Goal: Task Accomplishment & Management: Complete application form

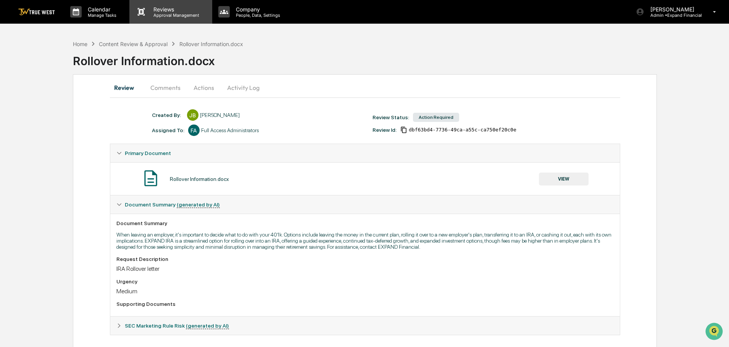
click at [179, 13] on p "Approval Management" at bounding box center [175, 15] width 56 height 5
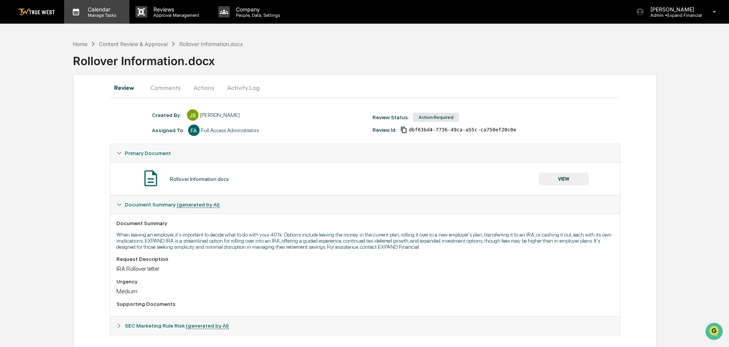
click at [95, 13] on p "Manage Tasks" at bounding box center [101, 15] width 39 height 5
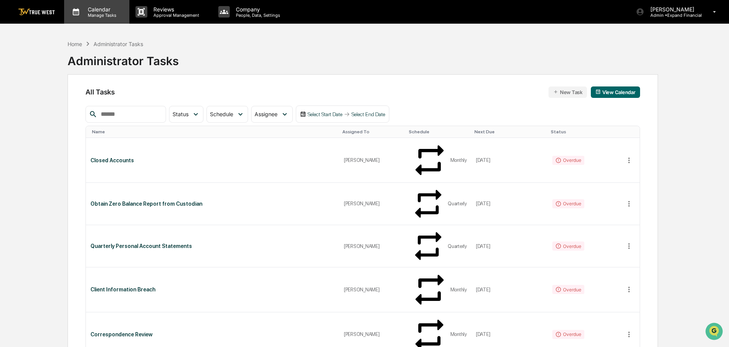
click at [100, 14] on p "Manage Tasks" at bounding box center [101, 15] width 39 height 5
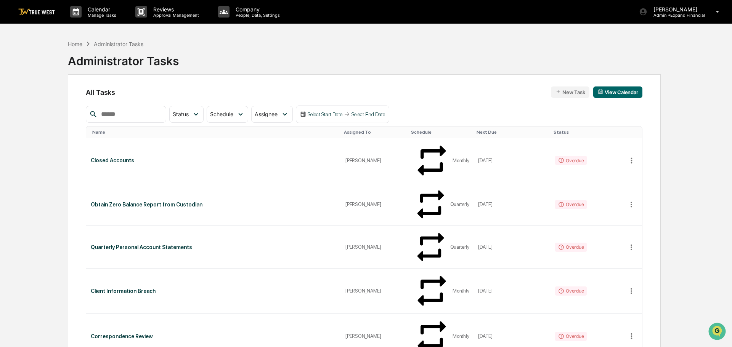
click at [72, 46] on div "Home" at bounding box center [75, 44] width 14 height 6
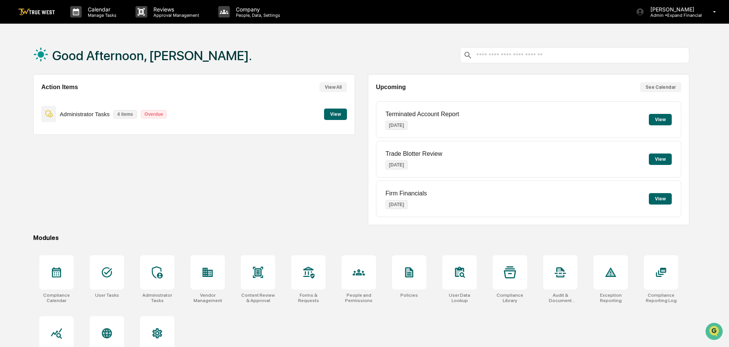
click at [337, 116] on button "View" at bounding box center [335, 114] width 23 height 11
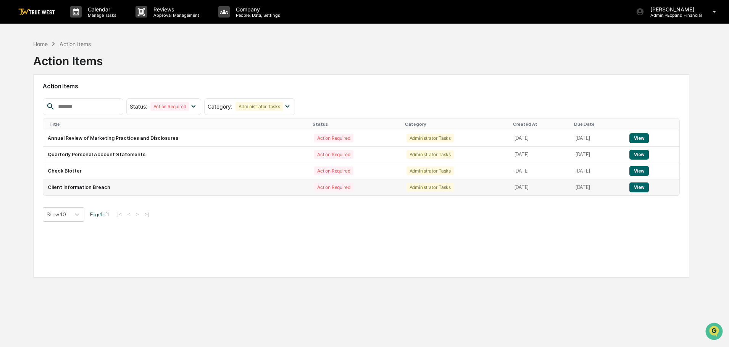
click at [636, 187] on button "View" at bounding box center [638, 188] width 19 height 10
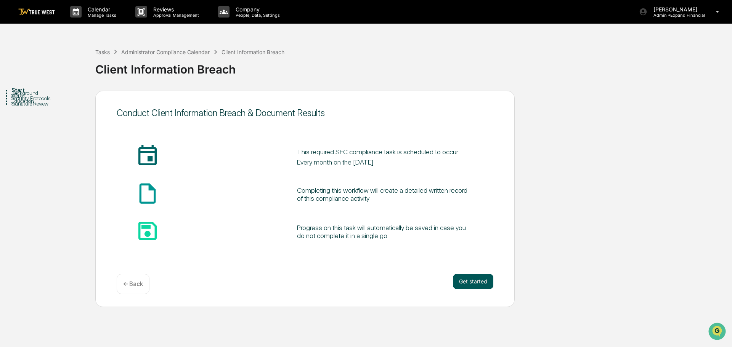
click at [476, 281] on button "Get started" at bounding box center [473, 281] width 40 height 15
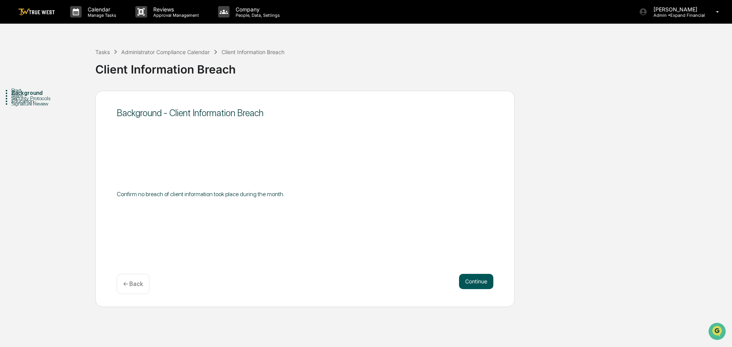
click at [476, 286] on button "Continue" at bounding box center [476, 281] width 34 height 15
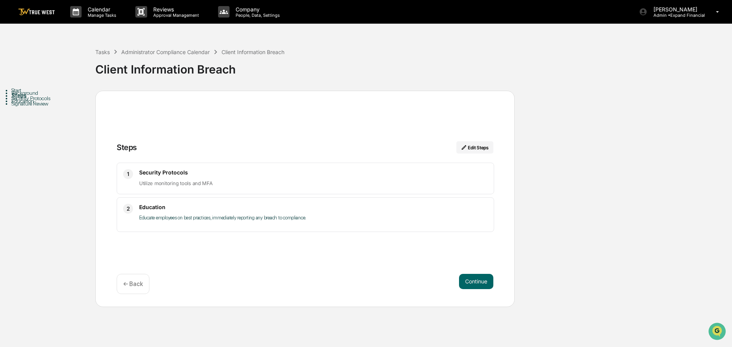
click at [476, 286] on button "Continue" at bounding box center [476, 281] width 34 height 15
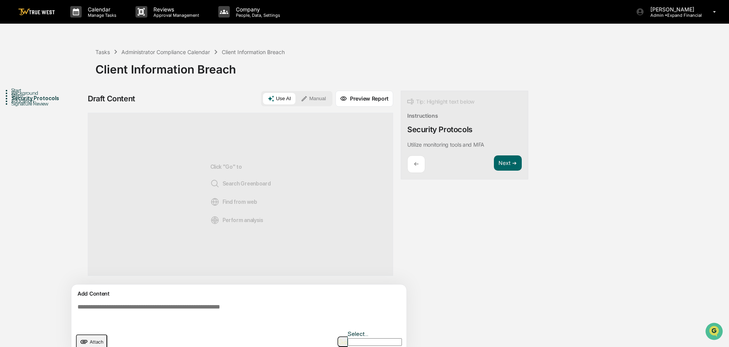
click at [215, 300] on div "Add Content Attach Select..." at bounding box center [238, 322] width 335 height 74
click at [212, 302] on textarea at bounding box center [240, 314] width 332 height 27
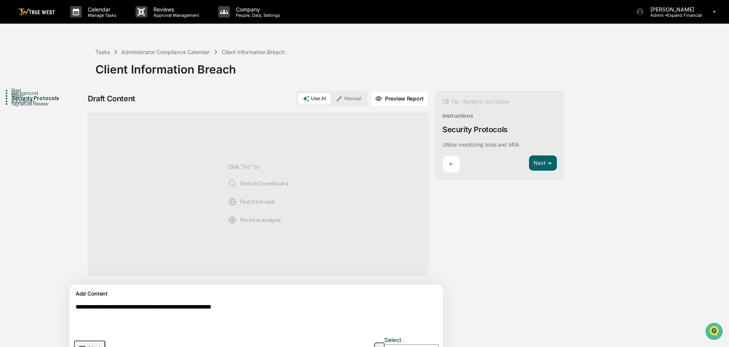
scroll to position [12, 0]
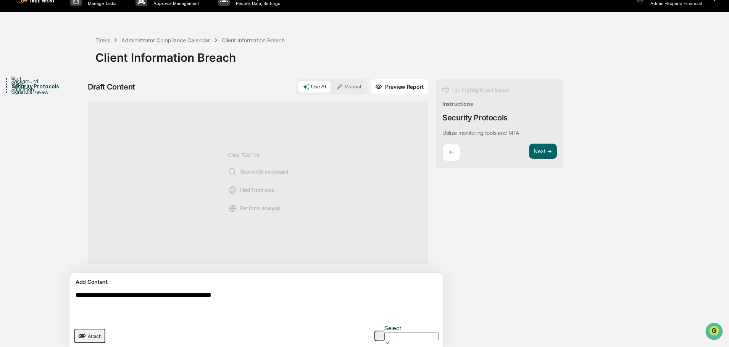
type textarea "**********"
click at [331, 83] on button "Manual" at bounding box center [348, 86] width 34 height 11
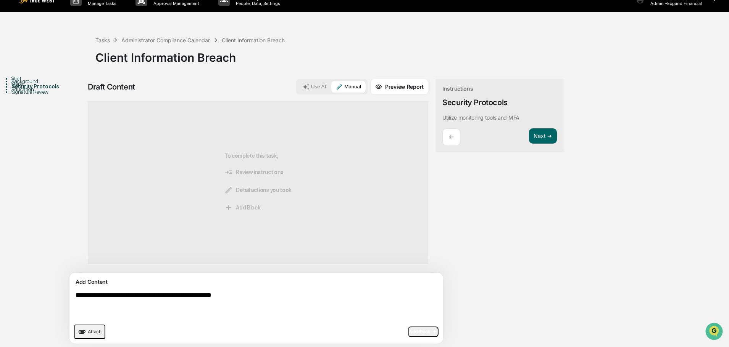
click at [409, 333] on span "Add Block" at bounding box center [423, 332] width 29 height 6
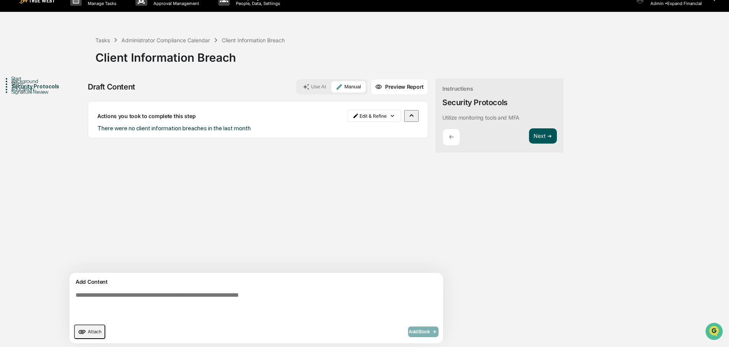
click at [529, 138] on button "Next ➔" at bounding box center [543, 137] width 28 height 16
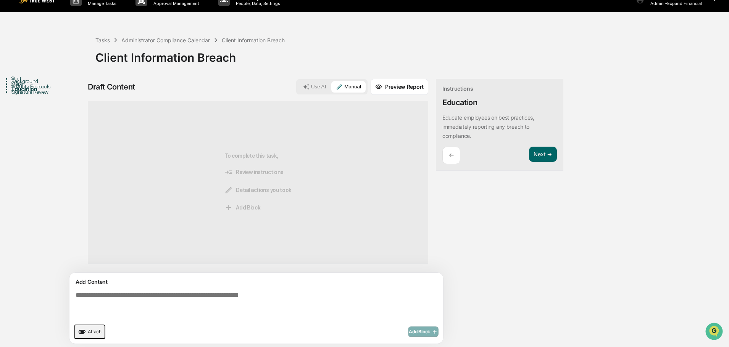
click at [190, 296] on textarea at bounding box center [238, 306] width 332 height 34
type textarea "**********"
click at [298, 81] on button "Use AI" at bounding box center [314, 86] width 32 height 11
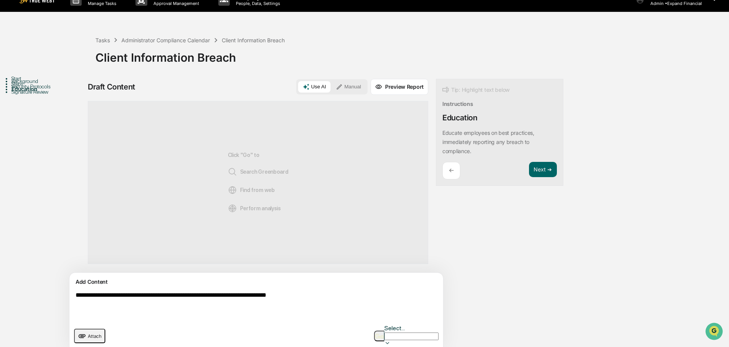
click at [383, 331] on button "button" at bounding box center [379, 336] width 10 height 11
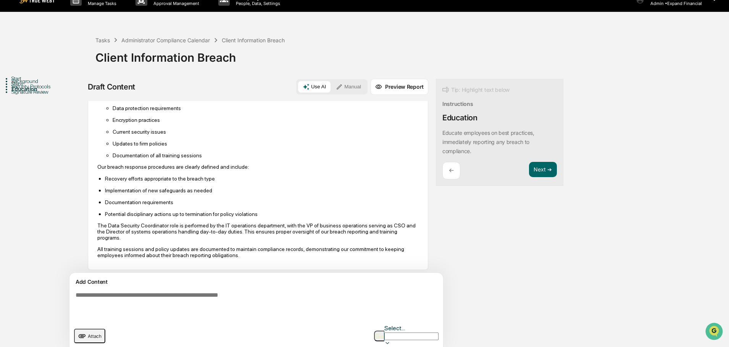
scroll to position [158, 0]
click at [529, 173] on button "Next ➔" at bounding box center [543, 170] width 28 height 16
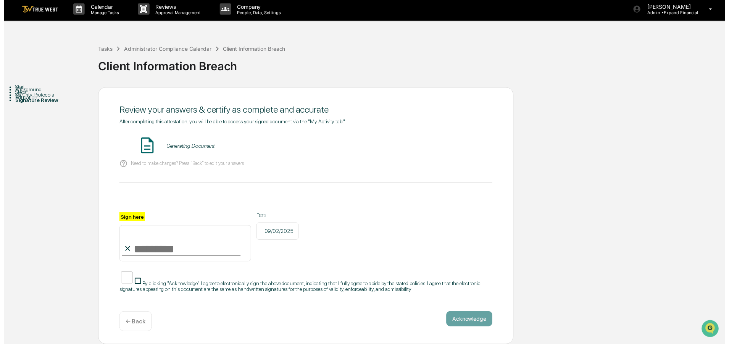
scroll to position [7, 0]
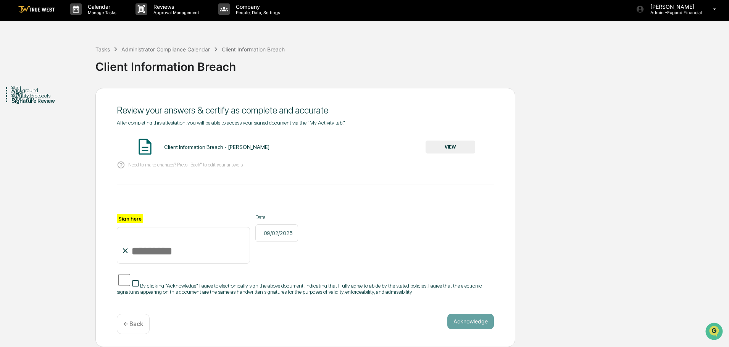
click at [444, 146] on button "VIEW" at bounding box center [450, 147] width 50 height 13
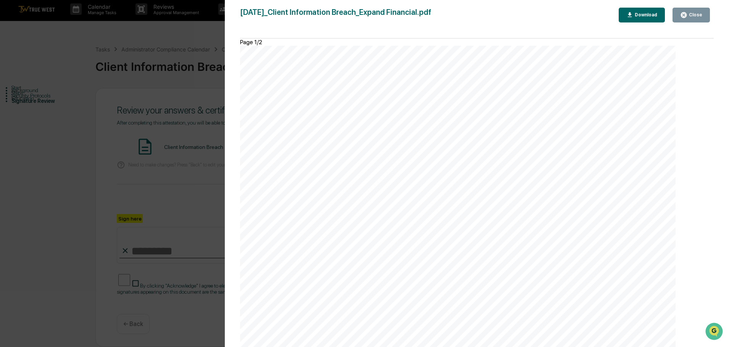
click at [695, 16] on div "Close" at bounding box center [694, 14] width 15 height 5
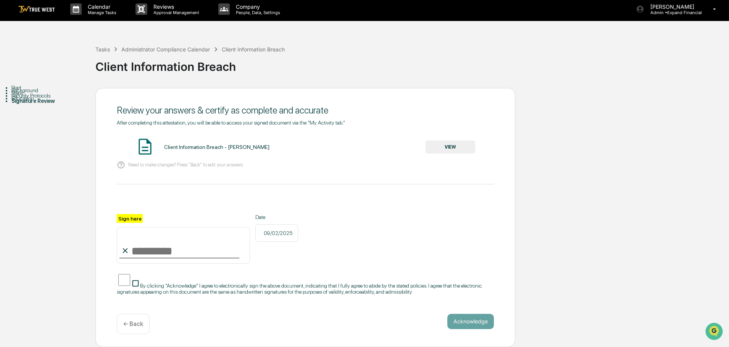
click at [157, 242] on input "Sign here" at bounding box center [183, 245] width 133 height 37
type input "**********"
click at [460, 323] on button "Acknowledge" at bounding box center [470, 321] width 47 height 15
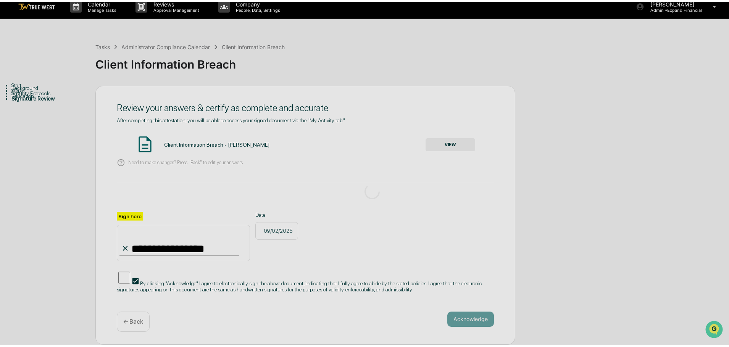
scroll to position [0, 0]
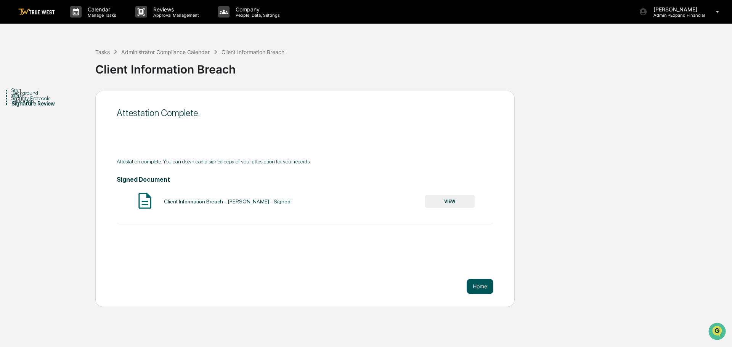
click at [479, 283] on button "Home" at bounding box center [480, 286] width 27 height 15
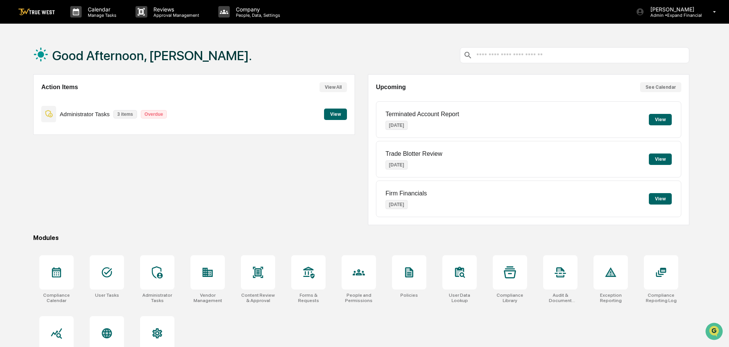
click at [336, 116] on button "View" at bounding box center [335, 114] width 23 height 11
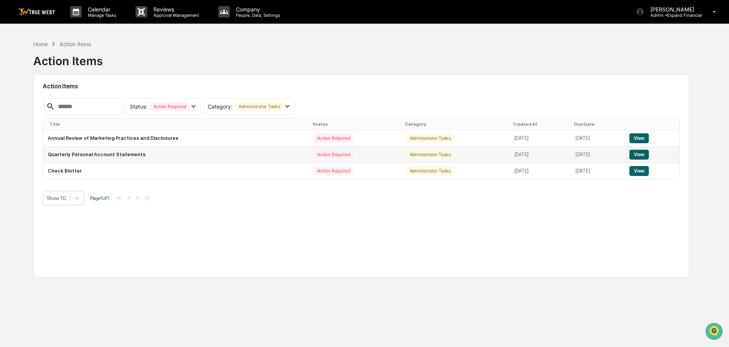
click at [634, 154] on button "View" at bounding box center [638, 155] width 19 height 10
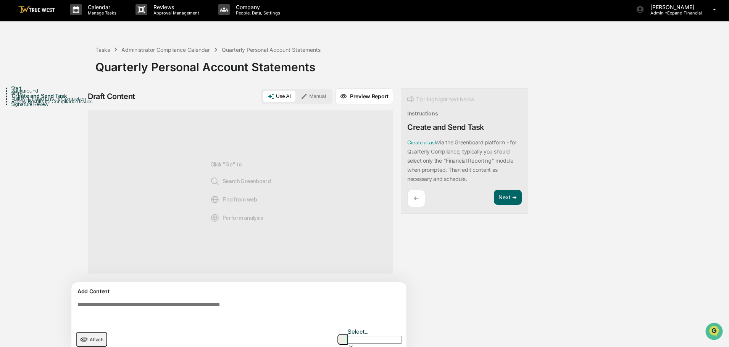
scroll to position [6, 0]
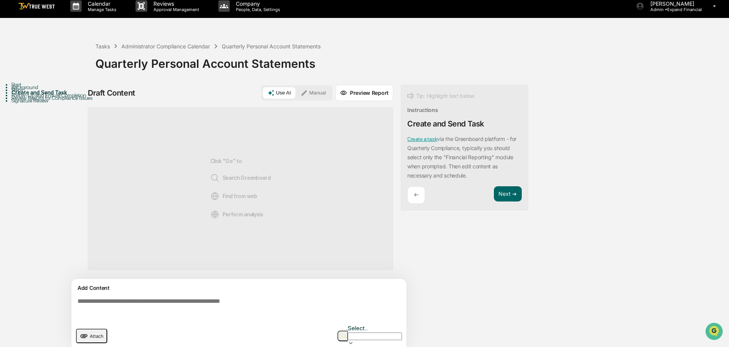
click at [248, 305] on textarea at bounding box center [240, 308] width 332 height 27
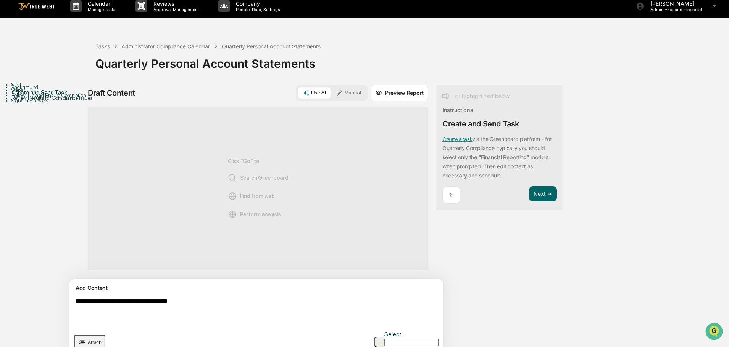
type textarea "**********"
click at [331, 91] on button "Manual" at bounding box center [348, 92] width 34 height 11
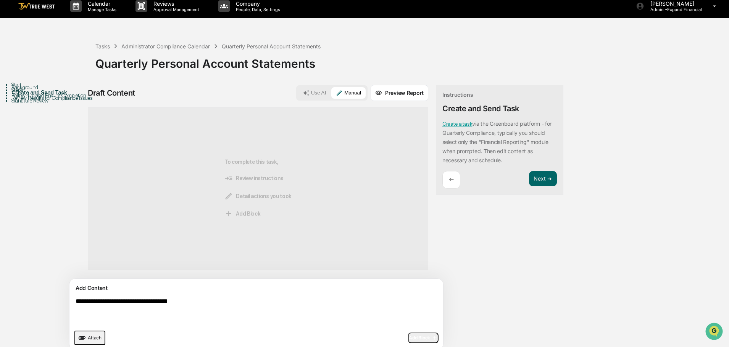
click at [409, 338] on span "Add Block" at bounding box center [423, 338] width 29 height 6
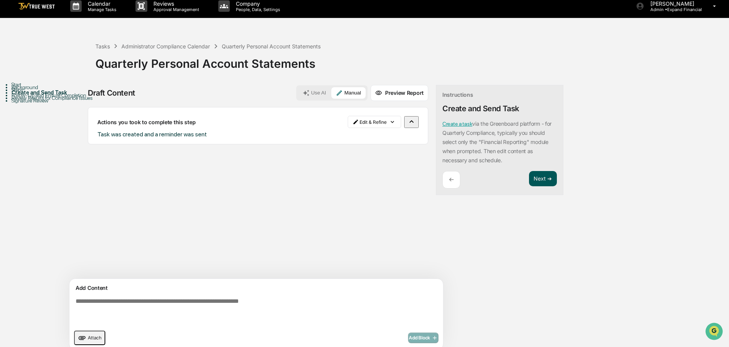
click at [529, 178] on button "Next ➔" at bounding box center [543, 179] width 28 height 16
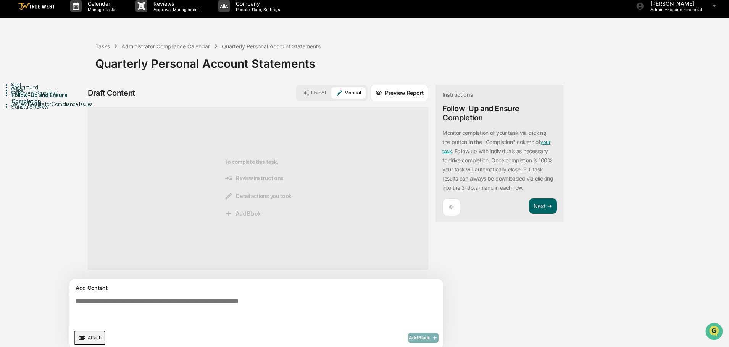
click at [272, 299] on textarea at bounding box center [238, 312] width 332 height 34
type textarea "**********"
click at [409, 339] on span "Add Block" at bounding box center [423, 338] width 29 height 6
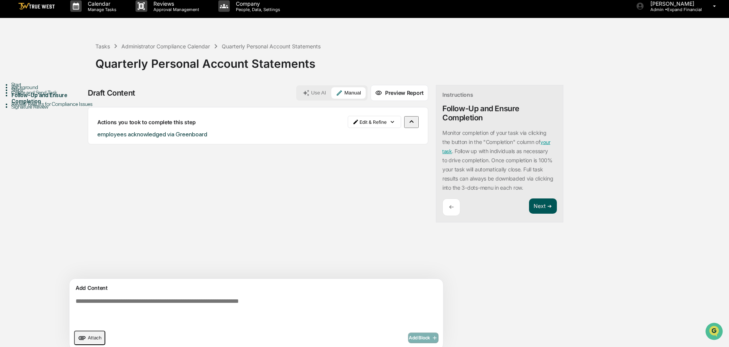
click at [529, 205] on button "Next ➔" at bounding box center [543, 207] width 28 height 16
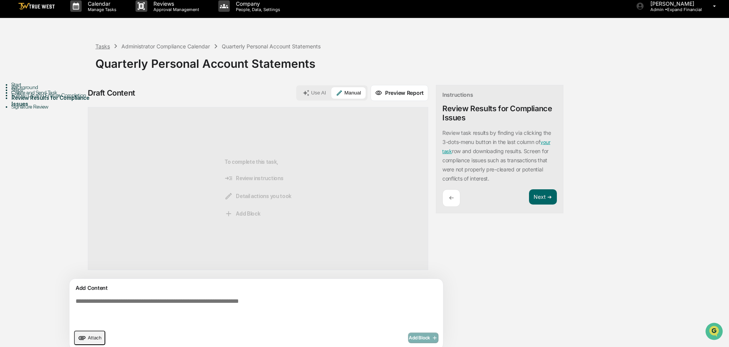
click at [106, 45] on div "Tasks" at bounding box center [102, 46] width 14 height 6
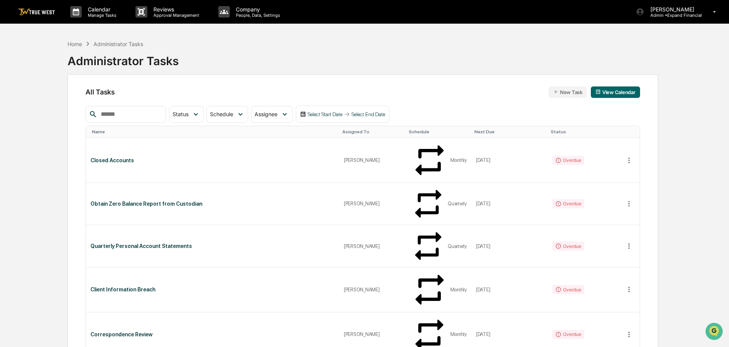
click at [113, 46] on div "Administrator Tasks" at bounding box center [118, 44] width 50 height 6
click at [68, 43] on div "Home" at bounding box center [75, 44] width 14 height 6
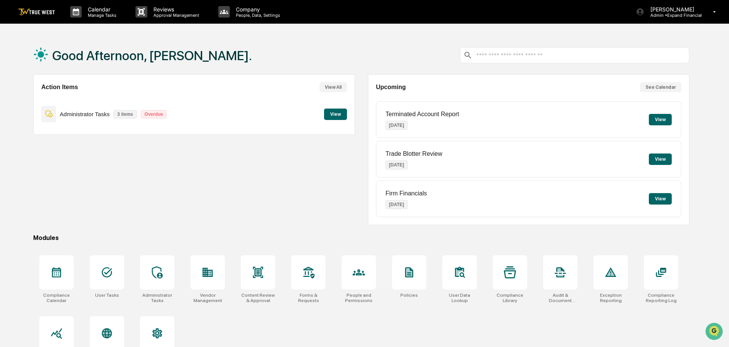
click at [334, 112] on button "View" at bounding box center [335, 114] width 23 height 11
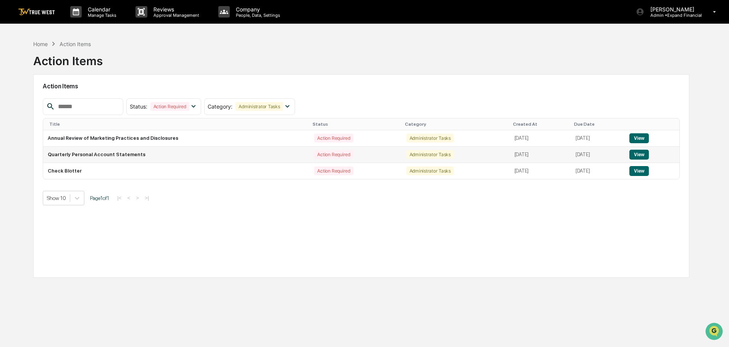
click at [648, 154] on button "View" at bounding box center [638, 155] width 19 height 10
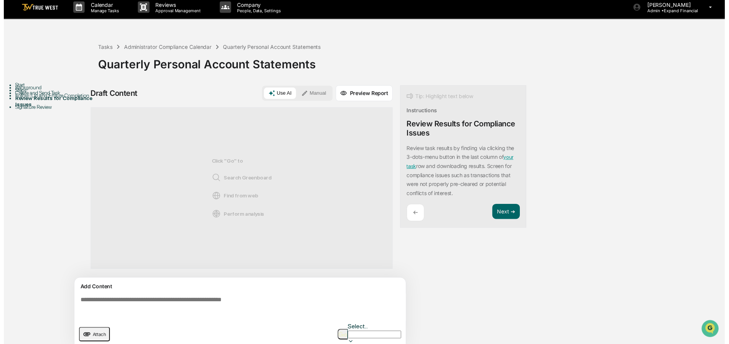
scroll to position [6, 0]
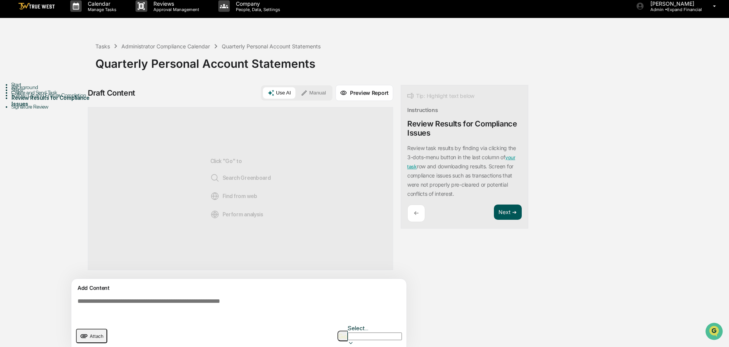
click at [502, 210] on button "Next ➔" at bounding box center [508, 213] width 28 height 16
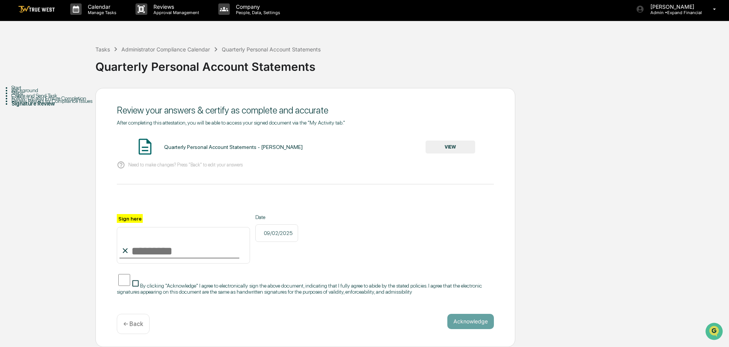
click at [452, 142] on button "VIEW" at bounding box center [450, 147] width 50 height 13
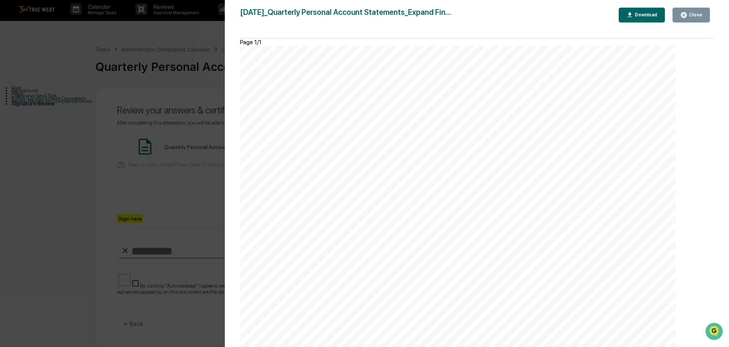
click at [691, 14] on div "Close" at bounding box center [694, 14] width 15 height 5
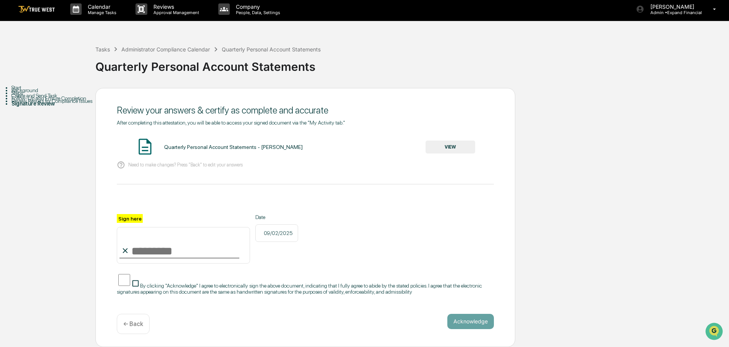
click at [159, 248] on input "Sign here" at bounding box center [183, 245] width 133 height 37
type input "**********"
click at [479, 318] on button "Acknowledge" at bounding box center [470, 321] width 47 height 15
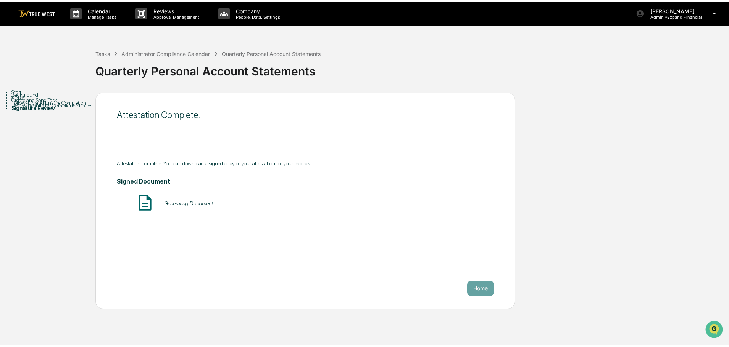
scroll to position [0, 0]
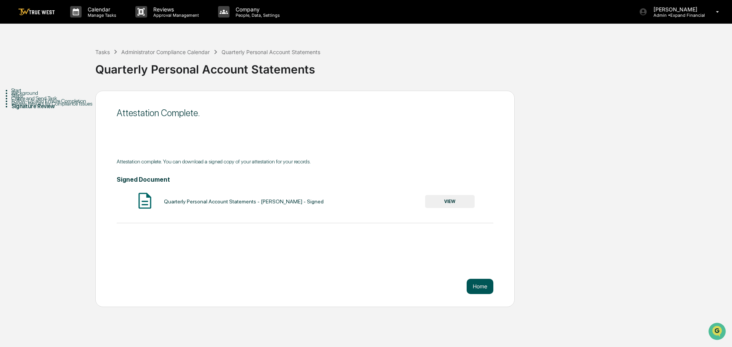
click at [487, 285] on button "Home" at bounding box center [480, 286] width 27 height 15
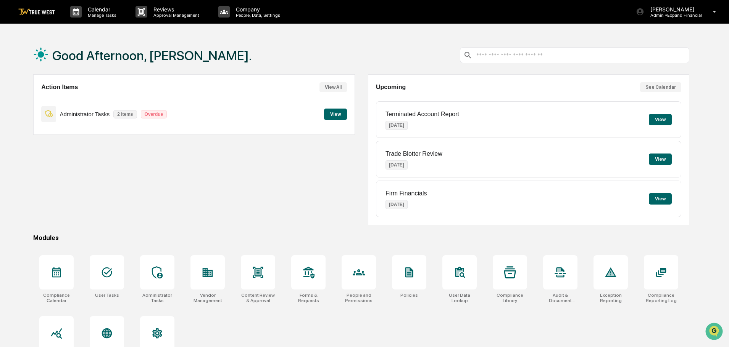
click at [335, 115] on button "View" at bounding box center [335, 114] width 23 height 11
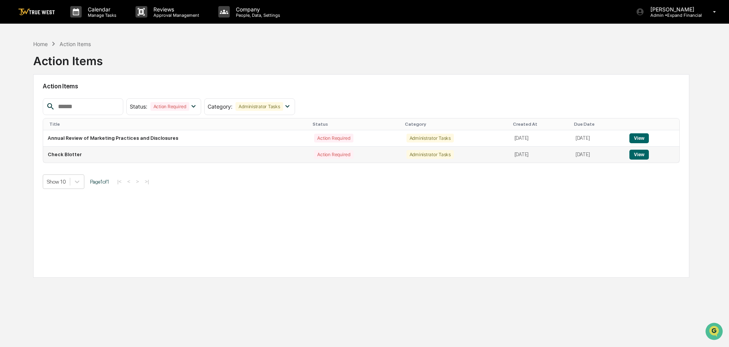
click at [643, 158] on button "View" at bounding box center [638, 155] width 19 height 10
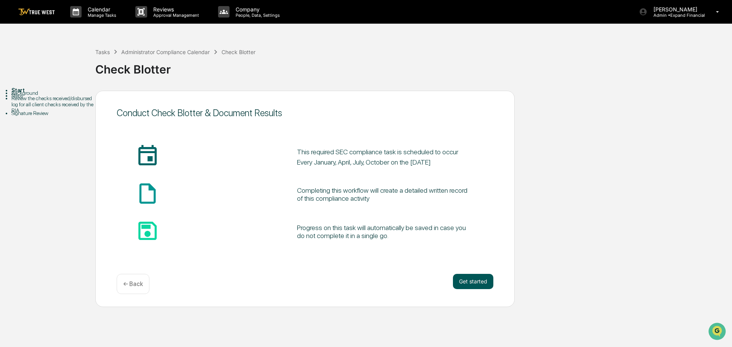
click at [465, 278] on button "Get started" at bounding box center [473, 281] width 40 height 15
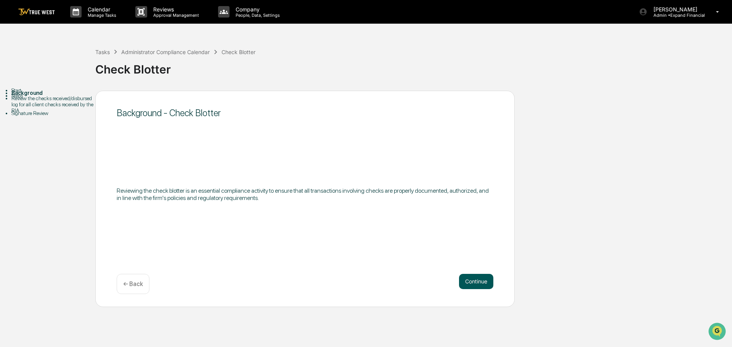
click at [473, 276] on button "Continue" at bounding box center [476, 281] width 34 height 15
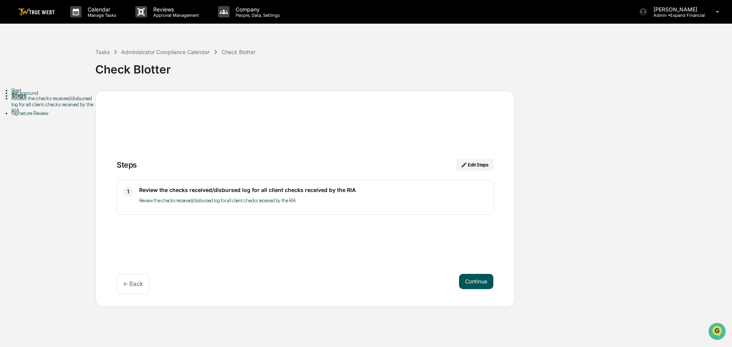
click at [482, 280] on button "Continue" at bounding box center [476, 281] width 34 height 15
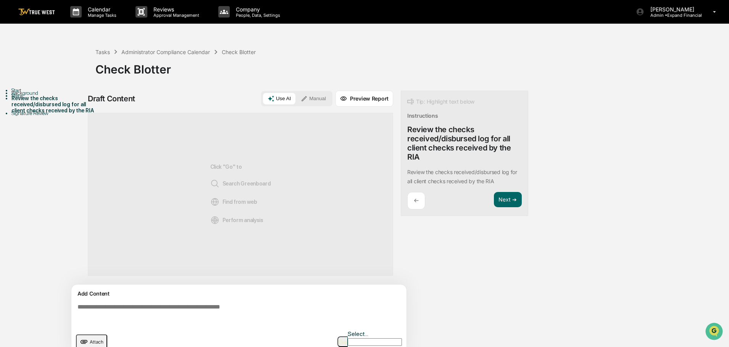
click at [310, 101] on button "Manual" at bounding box center [313, 98] width 34 height 11
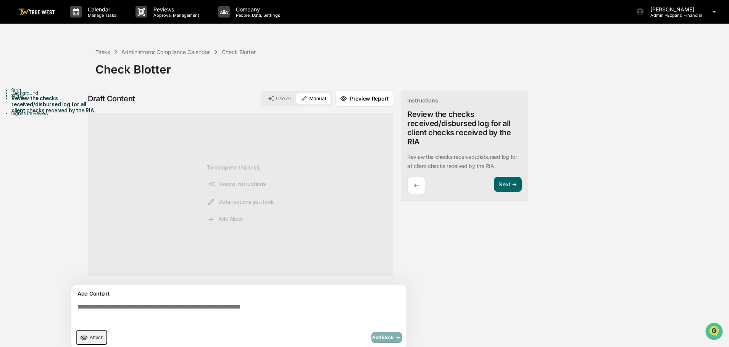
click at [210, 307] on textarea at bounding box center [240, 314] width 332 height 27
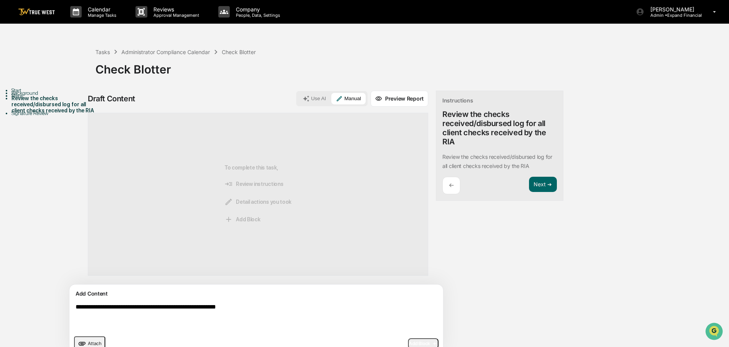
type textarea "**********"
click at [298, 100] on button "Use AI" at bounding box center [314, 98] width 32 height 11
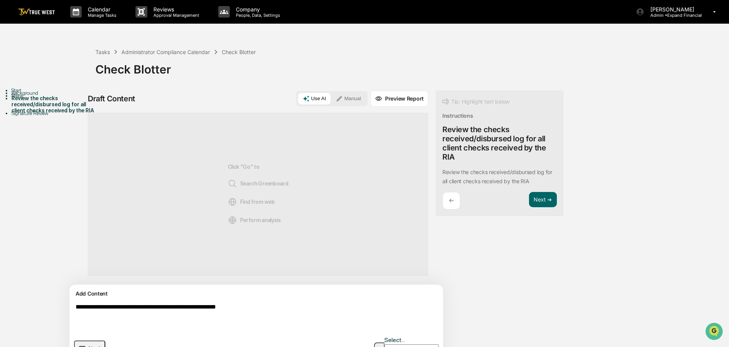
click at [380, 343] on button "button" at bounding box center [379, 348] width 10 height 11
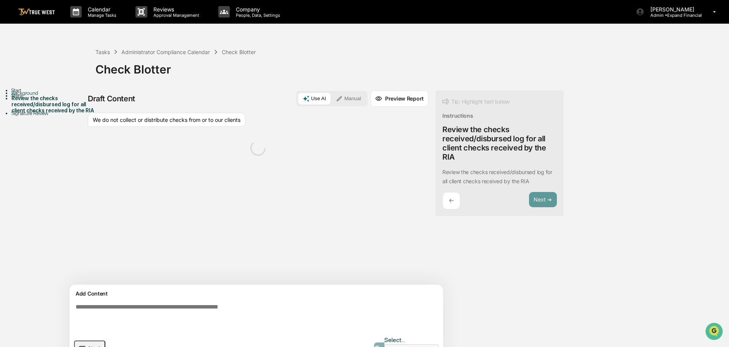
scroll to position [12, 0]
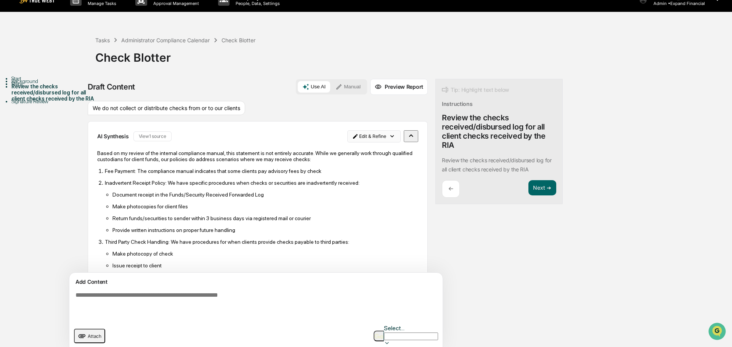
click at [353, 133] on html "Calendar Manage Tasks Reviews Approval Management Company People, Data, Setting…" at bounding box center [366, 161] width 732 height 347
click at [338, 163] on div "Delete Result" at bounding box center [336, 163] width 56 height 12
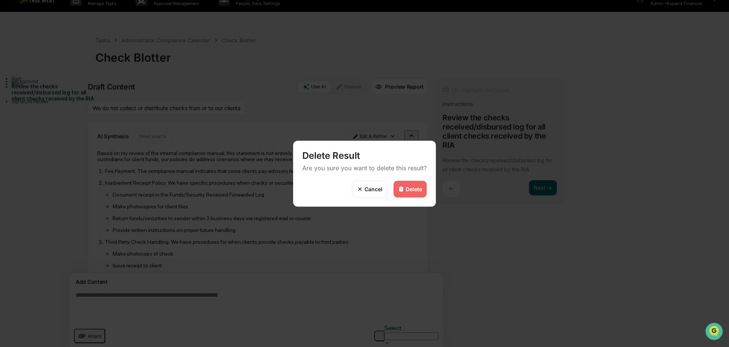
click at [410, 190] on div "Delete" at bounding box center [413, 189] width 16 height 6
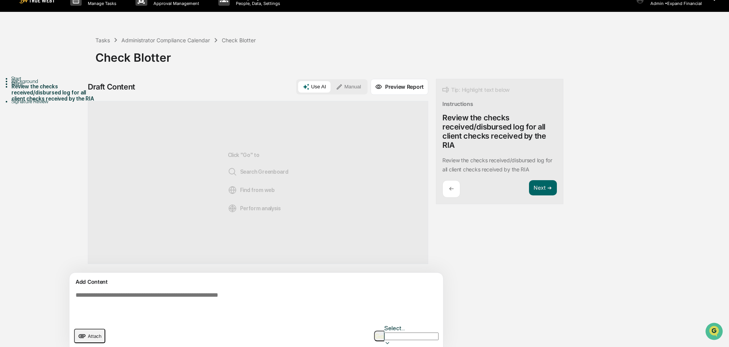
click at [200, 294] on textarea at bounding box center [238, 306] width 332 height 34
type textarea "**********"
click at [375, 334] on img "button" at bounding box center [379, 336] width 9 height 5
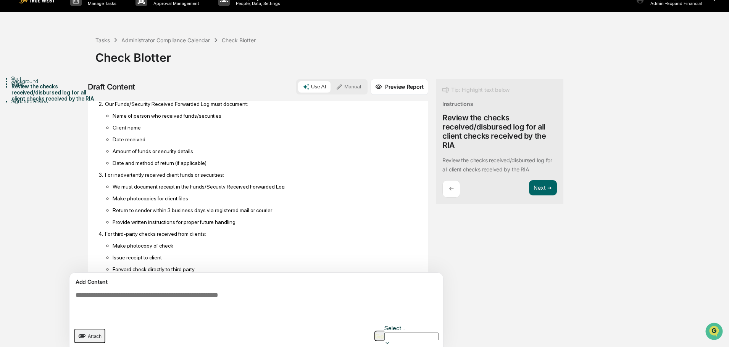
scroll to position [153, 0]
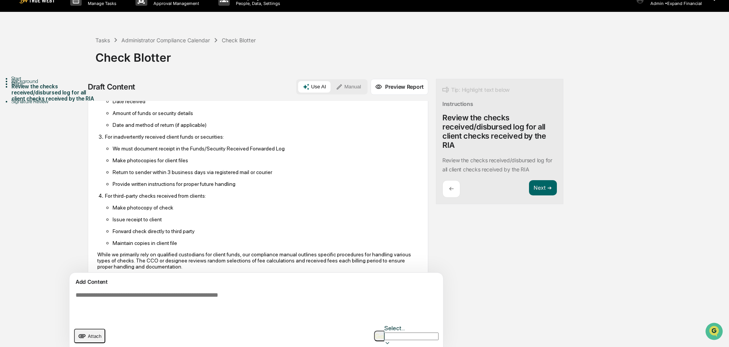
click at [86, 332] on icon "upload document" at bounding box center [82, 336] width 8 height 8
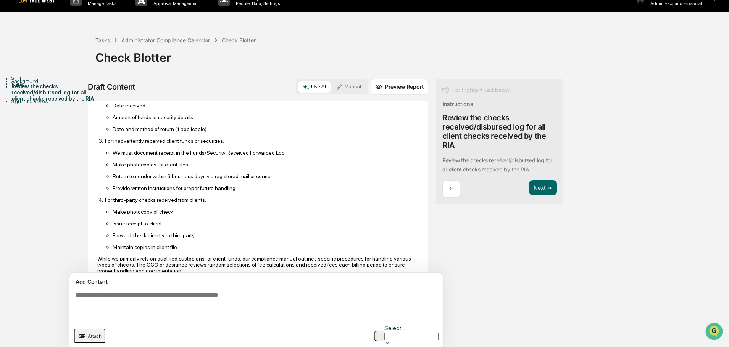
scroll to position [259, 0]
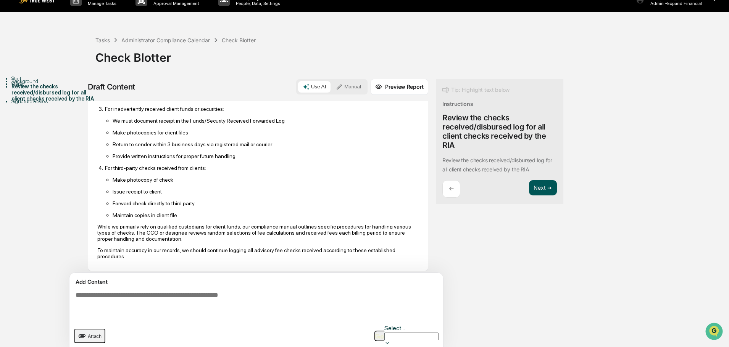
click at [529, 186] on button "Next ➔" at bounding box center [543, 188] width 28 height 16
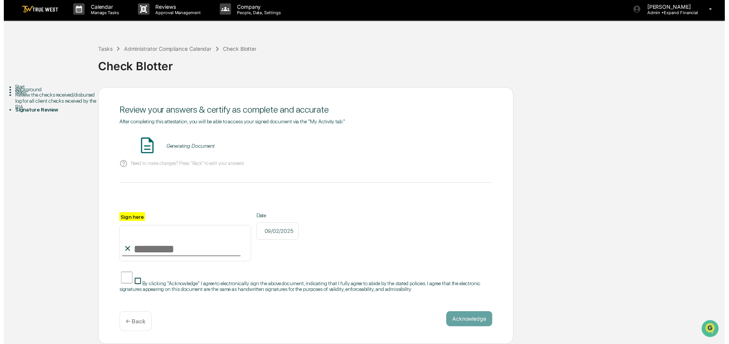
scroll to position [7, 0]
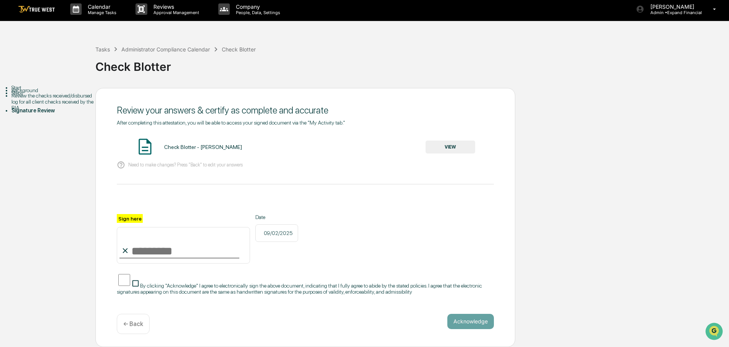
click at [447, 145] on button "VIEW" at bounding box center [450, 147] width 50 height 13
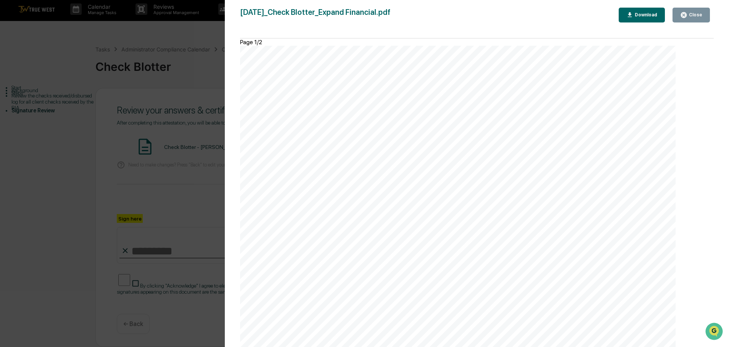
click at [684, 16] on icon "button" at bounding box center [683, 14] width 7 height 7
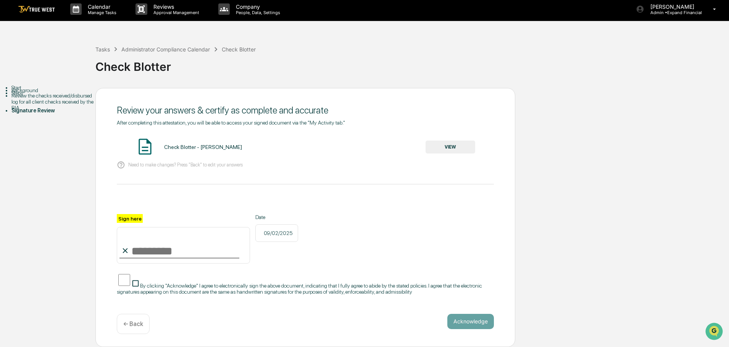
click at [133, 316] on div "← Back" at bounding box center [133, 324] width 33 height 20
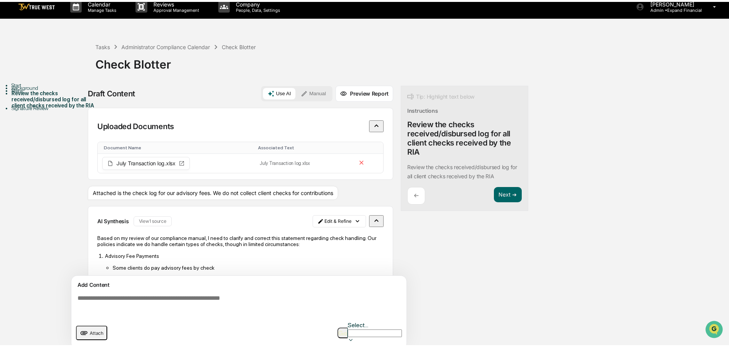
scroll to position [6, 0]
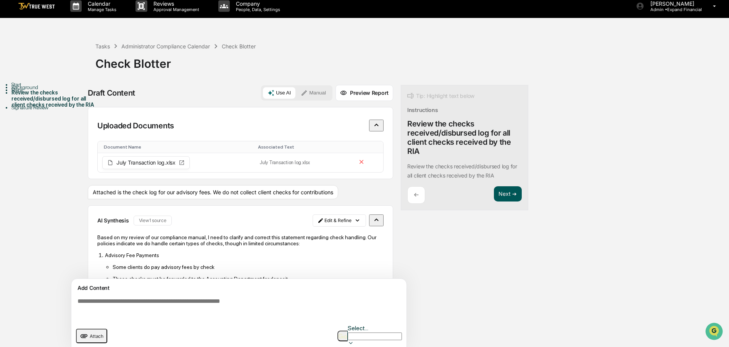
click at [501, 199] on button "Next ➔" at bounding box center [508, 195] width 28 height 16
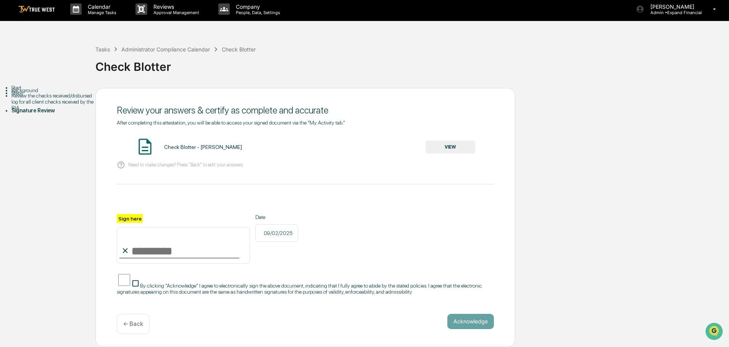
click at [161, 251] on input "Sign here" at bounding box center [183, 245] width 133 height 37
type input "**********"
click at [465, 321] on button "Acknowledge" at bounding box center [470, 321] width 47 height 15
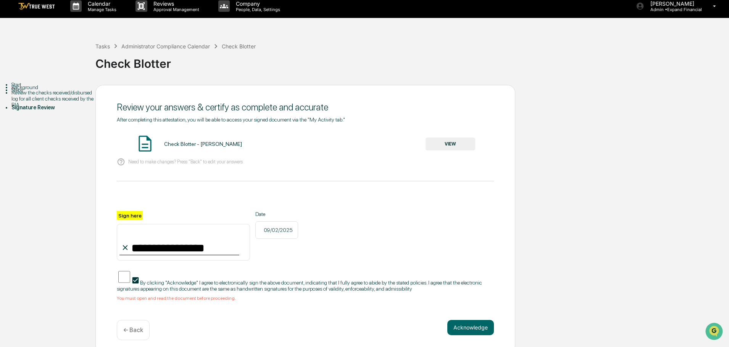
click at [446, 140] on button "VIEW" at bounding box center [450, 144] width 50 height 13
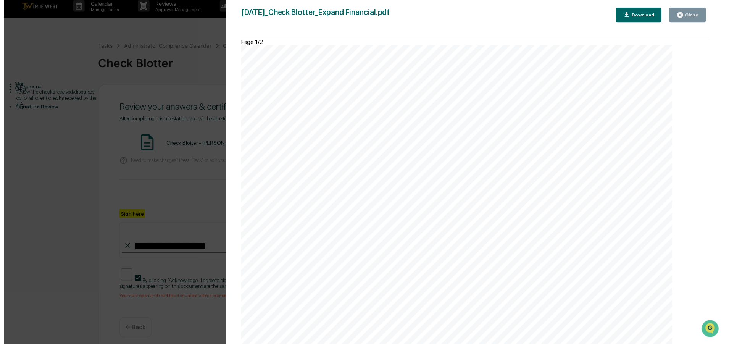
scroll to position [0, 0]
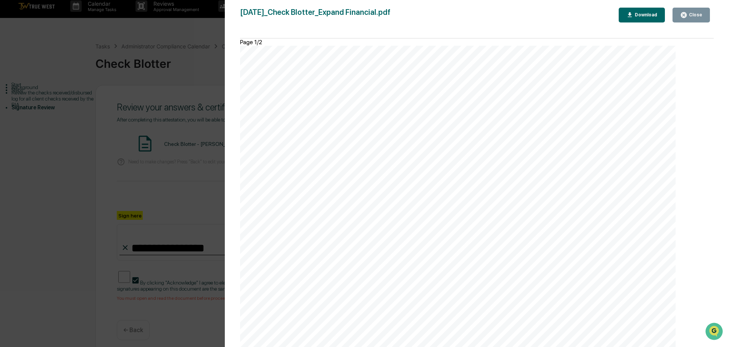
click at [690, 18] on div "Close" at bounding box center [694, 14] width 15 height 5
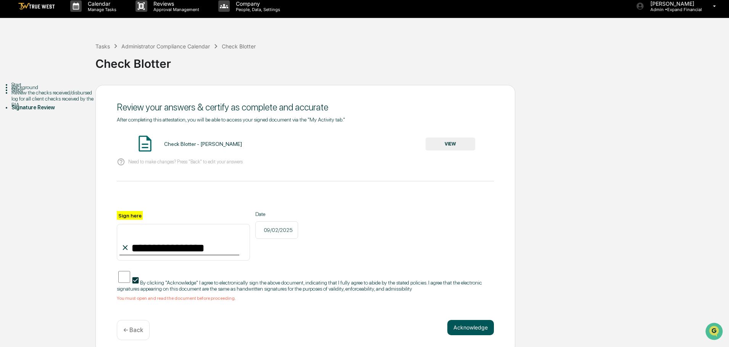
click at [478, 327] on button "Acknowledge" at bounding box center [470, 327] width 47 height 15
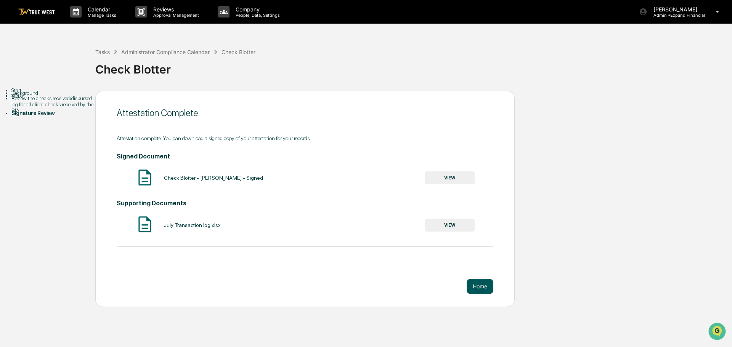
click at [473, 290] on button "Home" at bounding box center [480, 286] width 27 height 15
